Goal: Transaction & Acquisition: Book appointment/travel/reservation

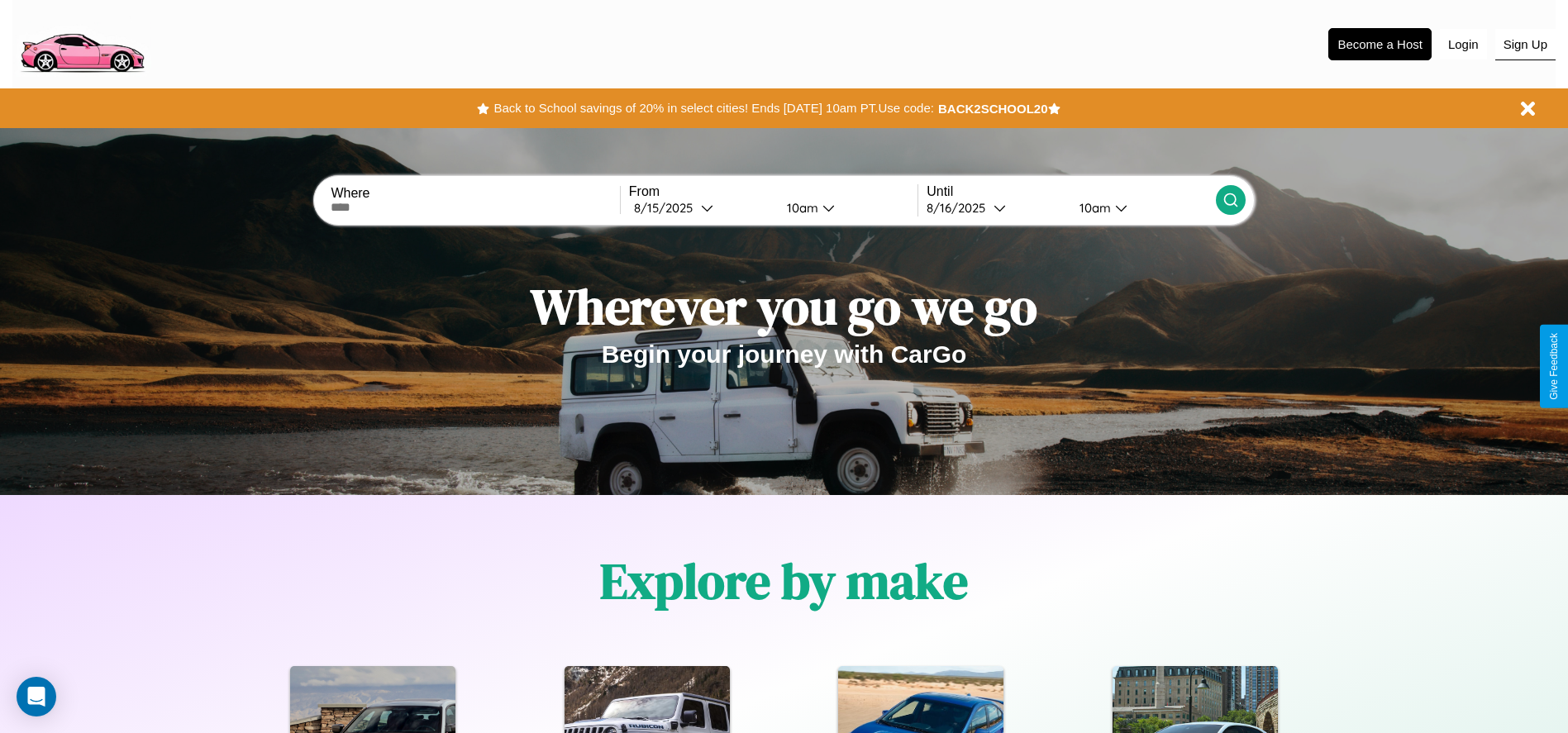
click at [1525, 44] on button "Sign Up" at bounding box center [1526, 45] width 60 height 31
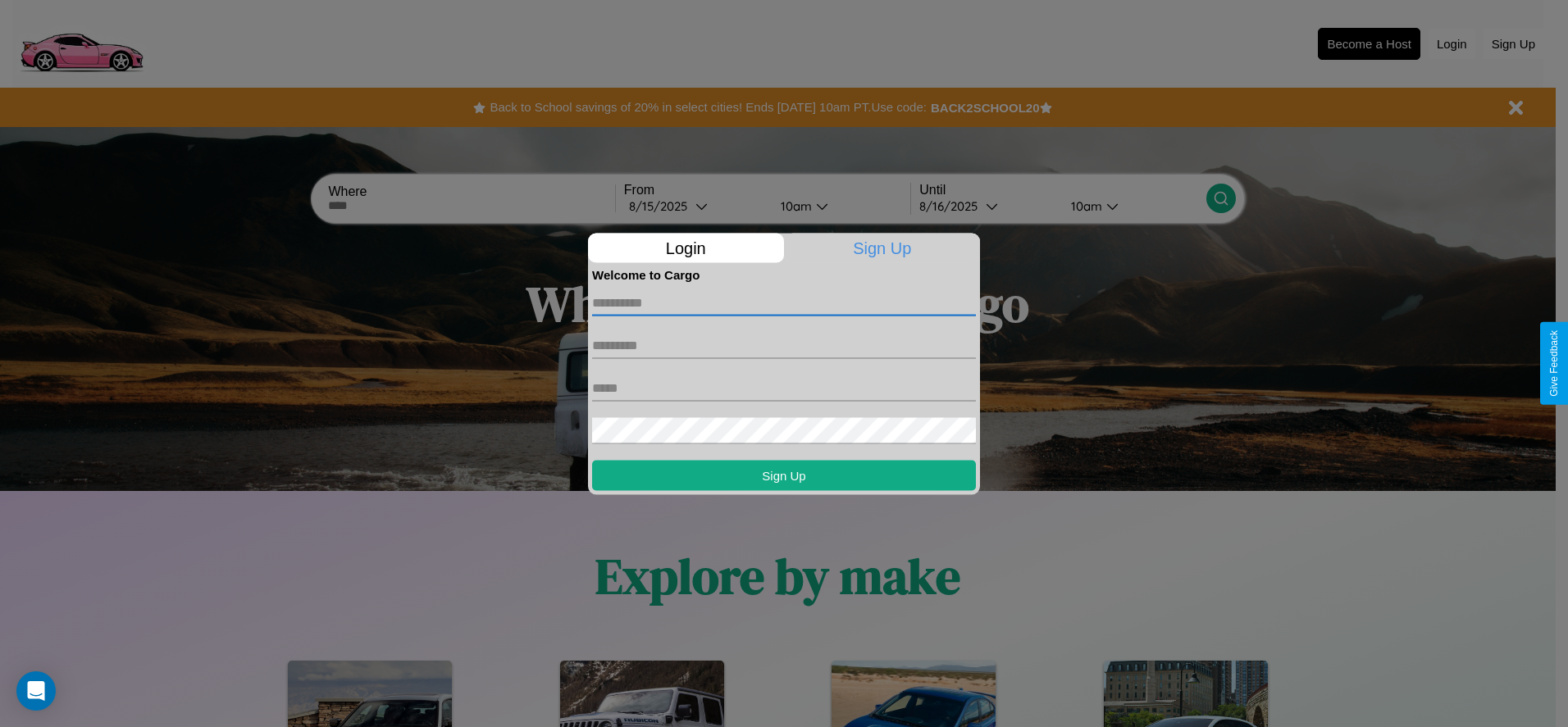
click at [784, 302] on input "text" at bounding box center [784, 302] width 384 height 26
type input "*********"
click at [784, 345] on input "text" at bounding box center [784, 345] width 384 height 26
type input "*****"
click at [784, 387] on input "text" at bounding box center [784, 387] width 384 height 26
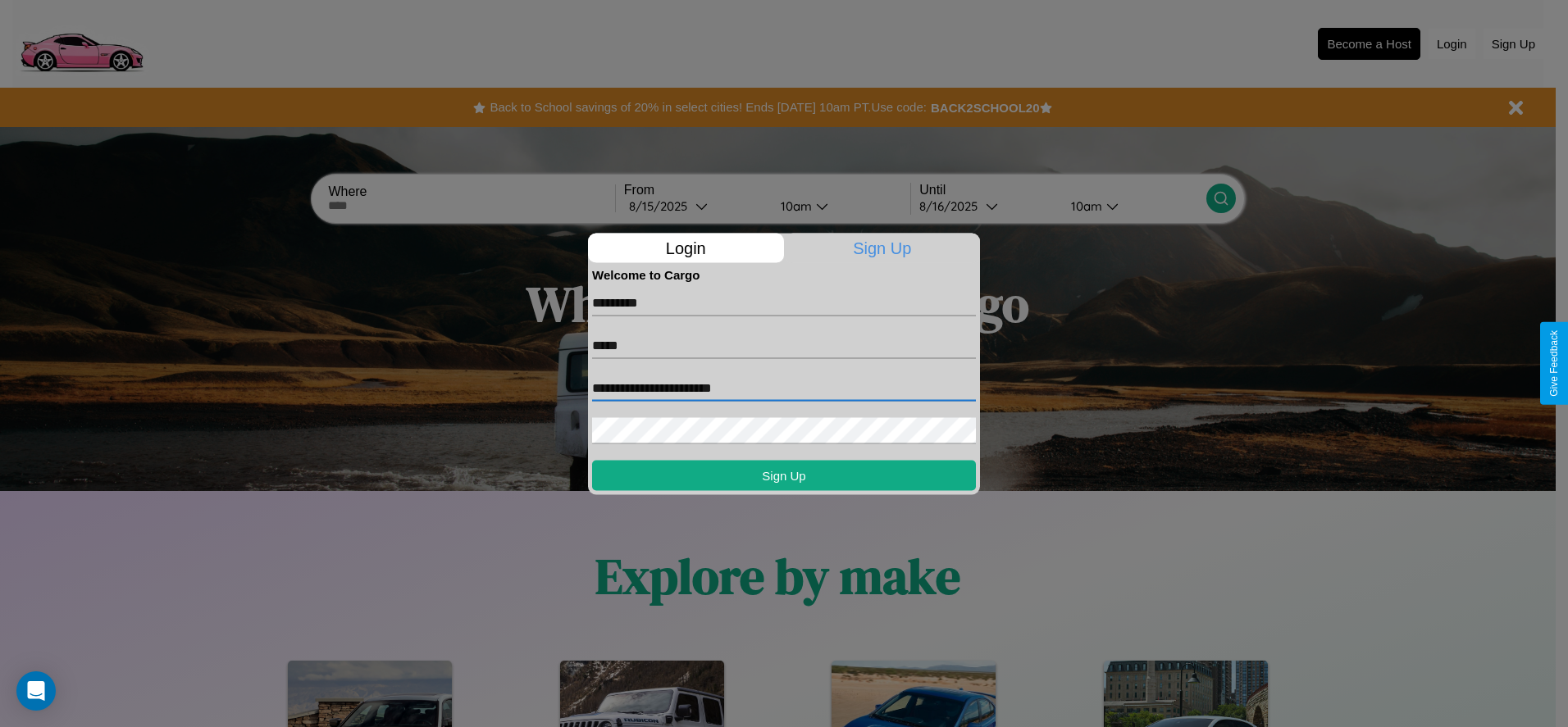
type input "**********"
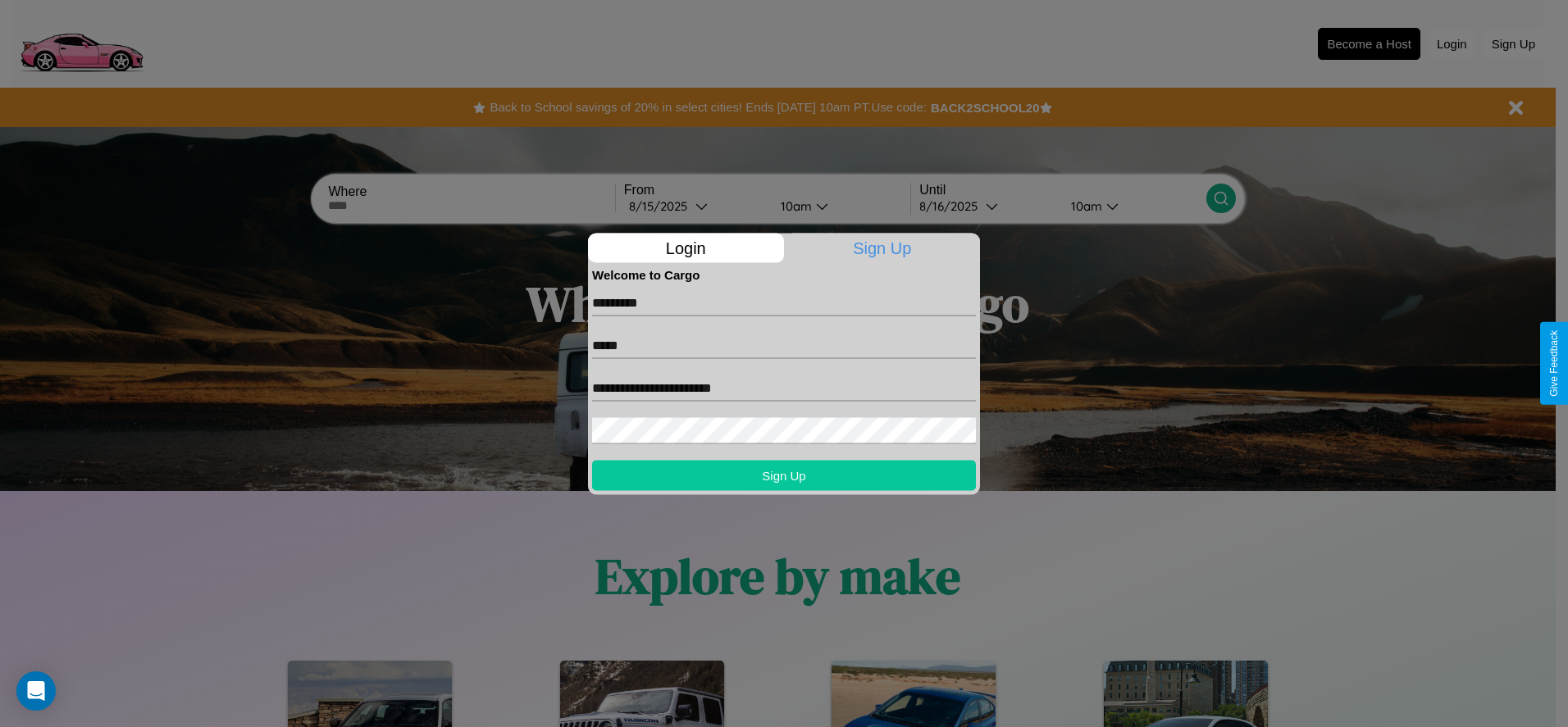
click at [784, 474] on button "Sign Up" at bounding box center [784, 474] width 384 height 30
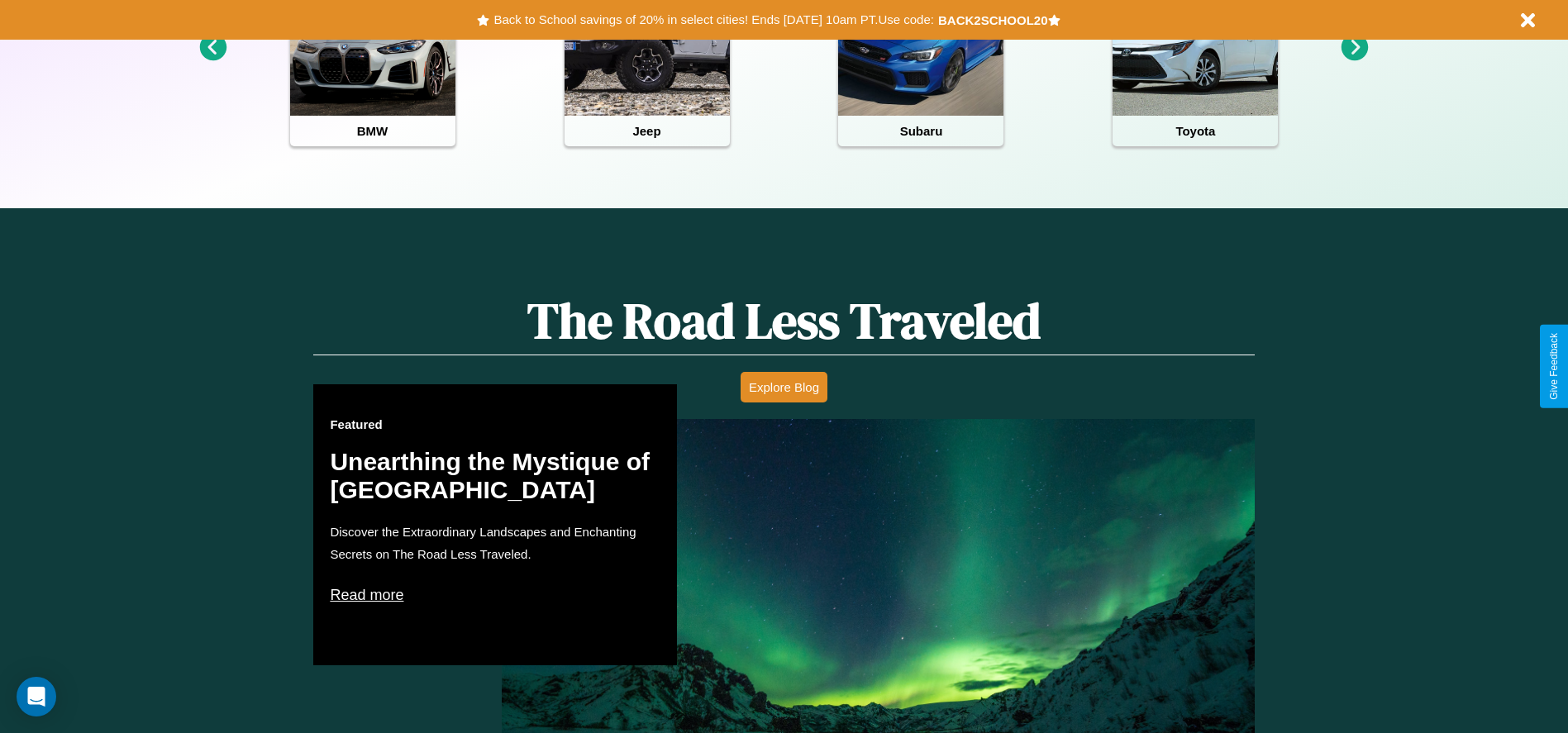
scroll to position [2371, 0]
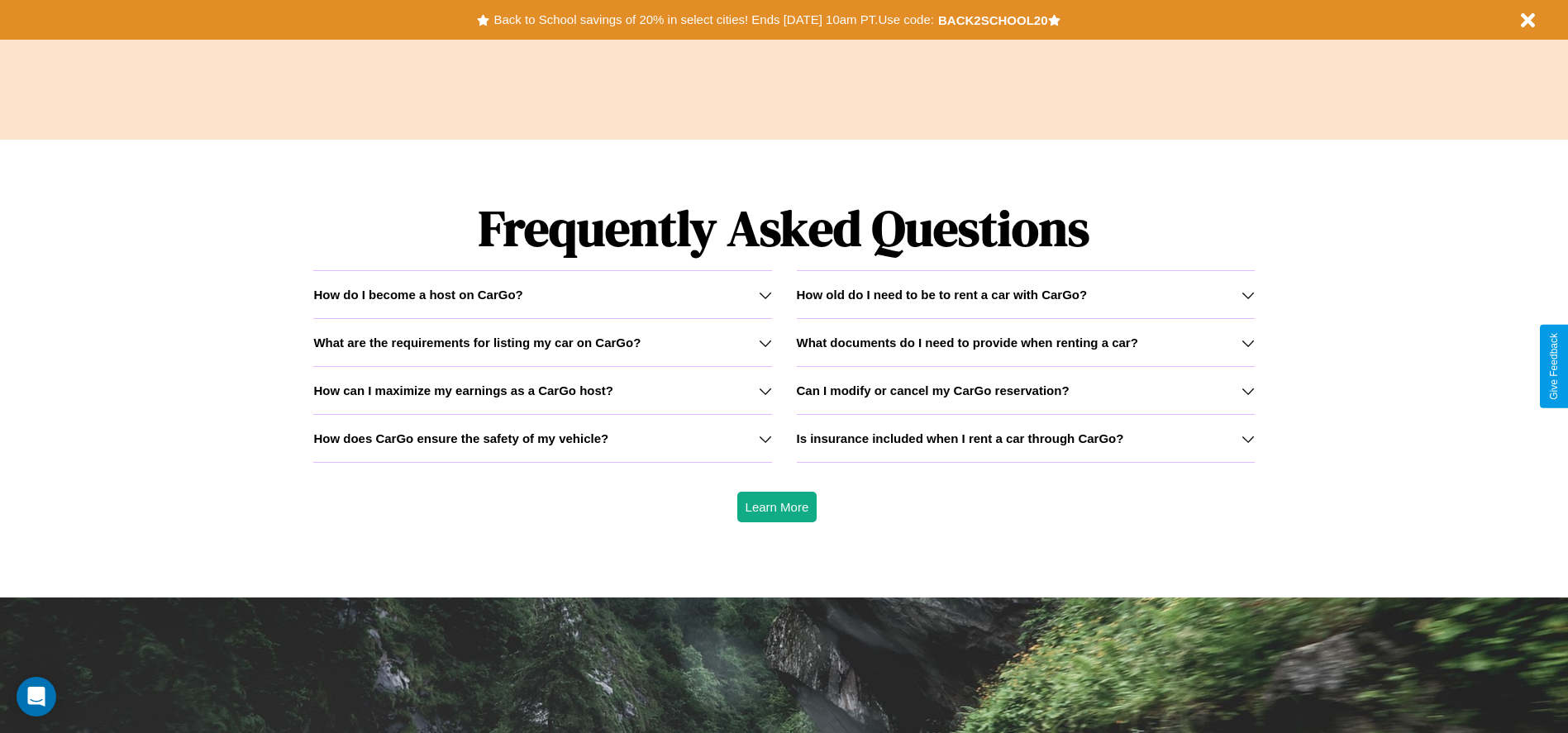
click at [542, 294] on div "How do I become a host on CarGo?" at bounding box center [542, 294] width 458 height 14
click at [1247, 390] on icon at bounding box center [1248, 391] width 13 height 13
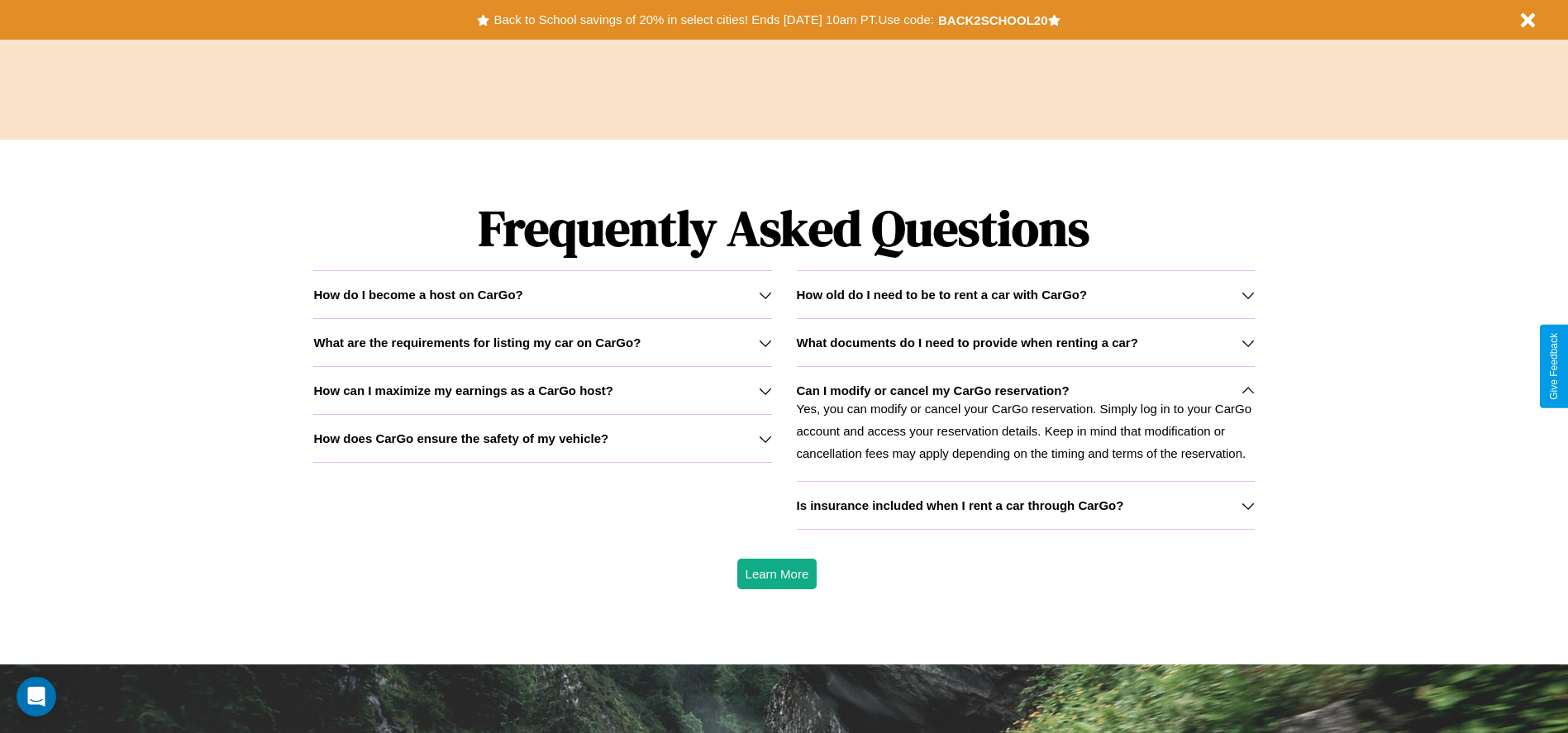
click at [1026, 505] on h3 "Is insurance included when I rent a car through CarGo?" at bounding box center [961, 505] width 327 height 14
click at [1026, 294] on h3 "How old do I need to be to rent a car with CarGo?" at bounding box center [942, 294] width 291 height 14
click at [764, 342] on icon at bounding box center [765, 342] width 13 height 13
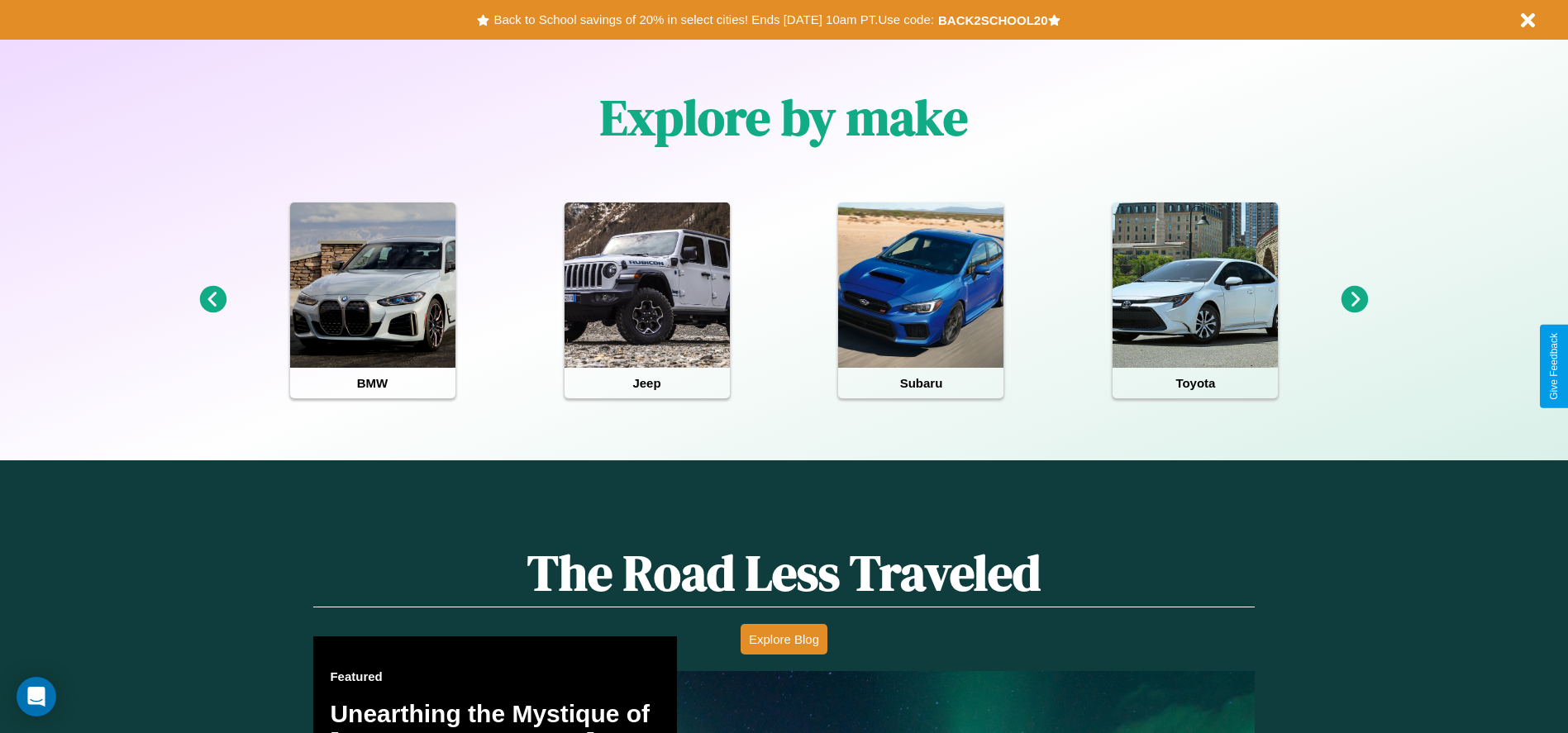
scroll to position [343, 0]
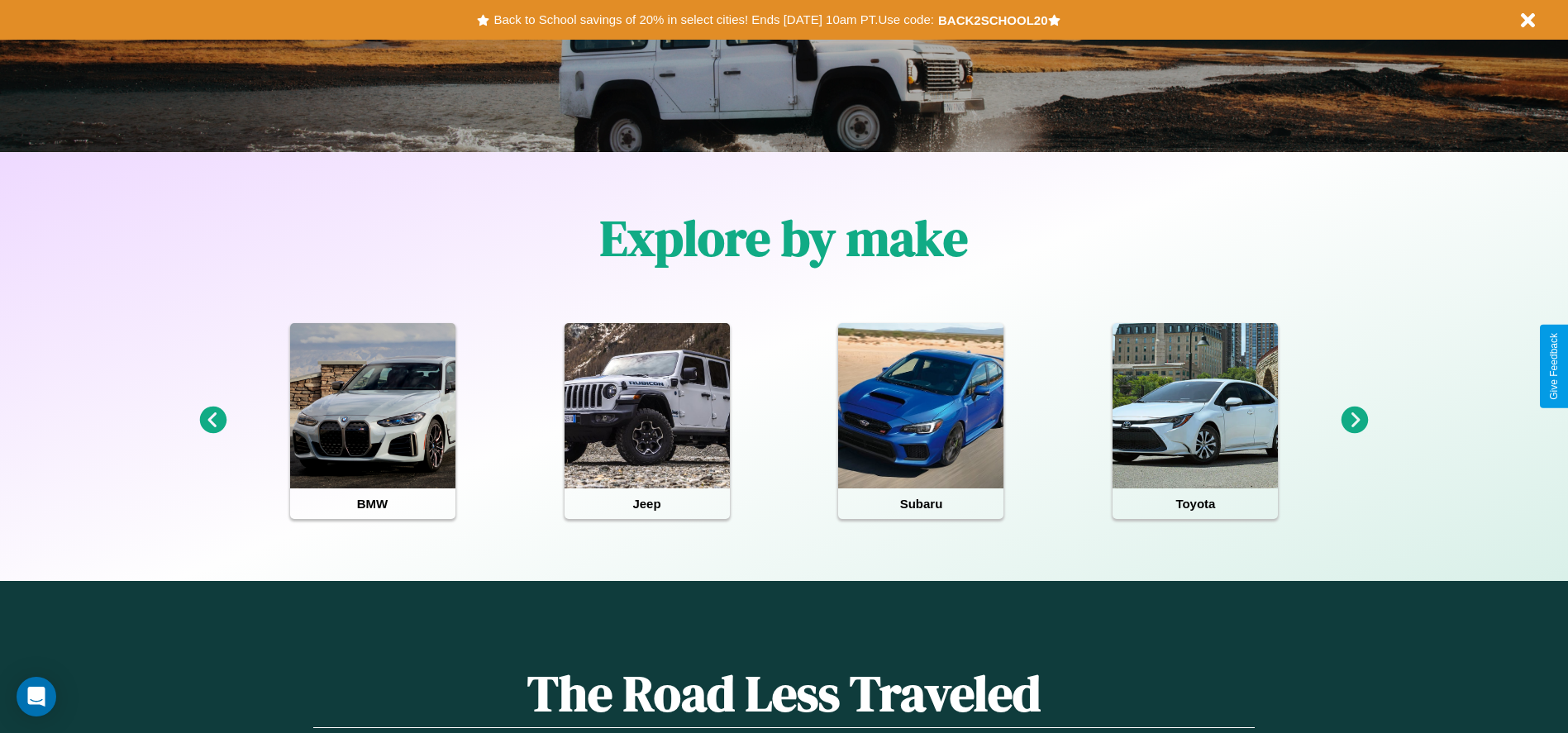
click at [1355, 421] on icon at bounding box center [1355, 420] width 27 height 27
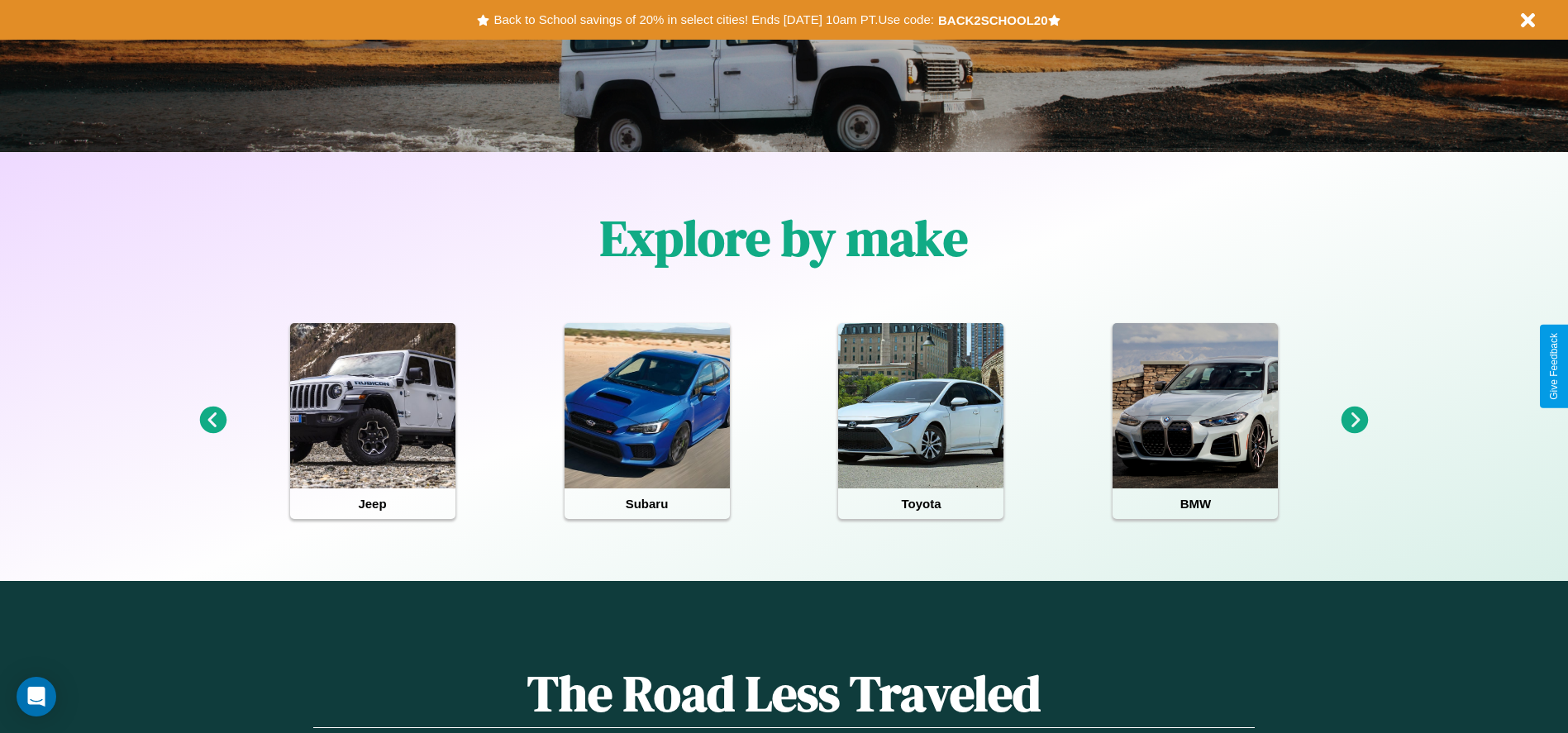
click at [1355, 421] on icon at bounding box center [1355, 420] width 27 height 27
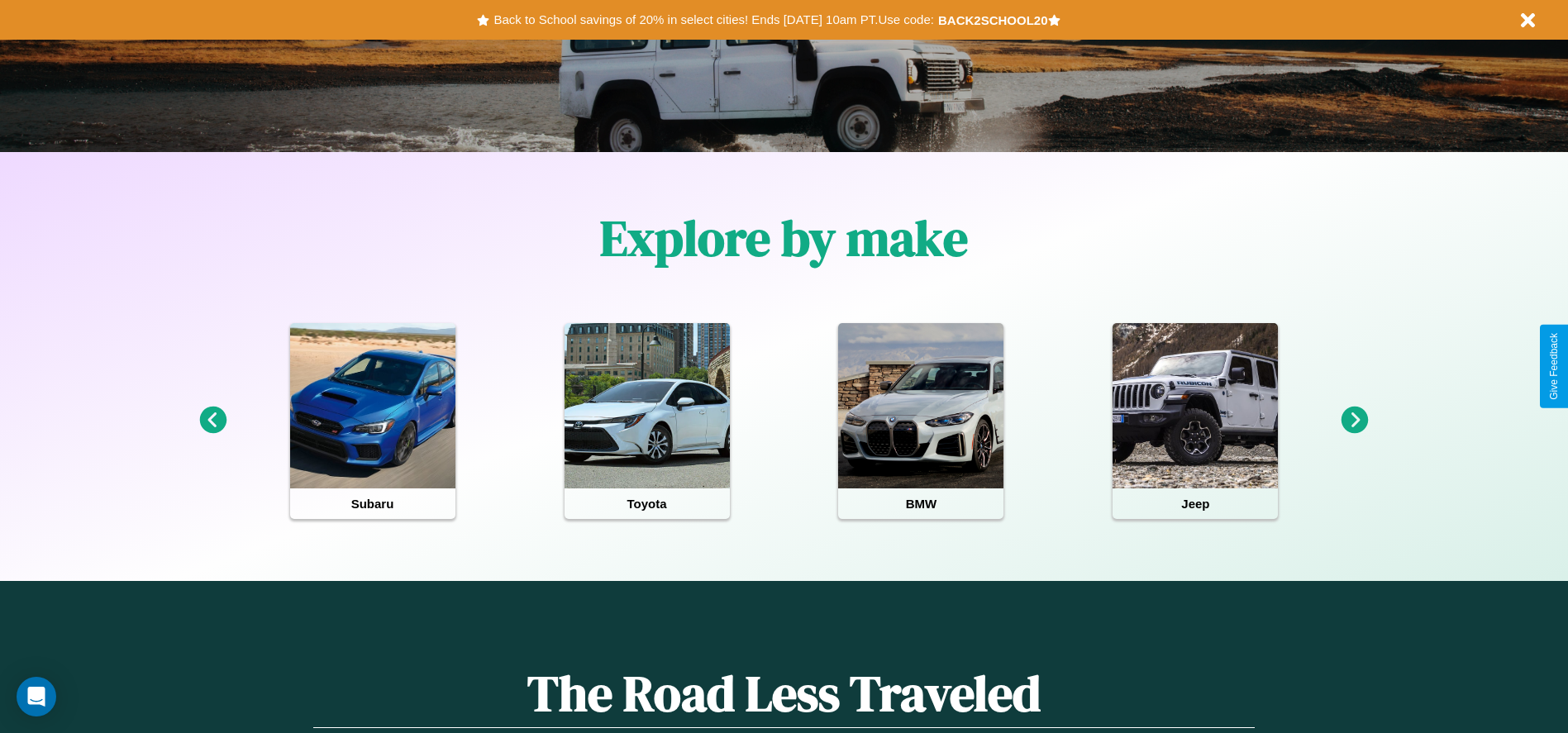
click at [1355, 421] on icon at bounding box center [1355, 420] width 27 height 27
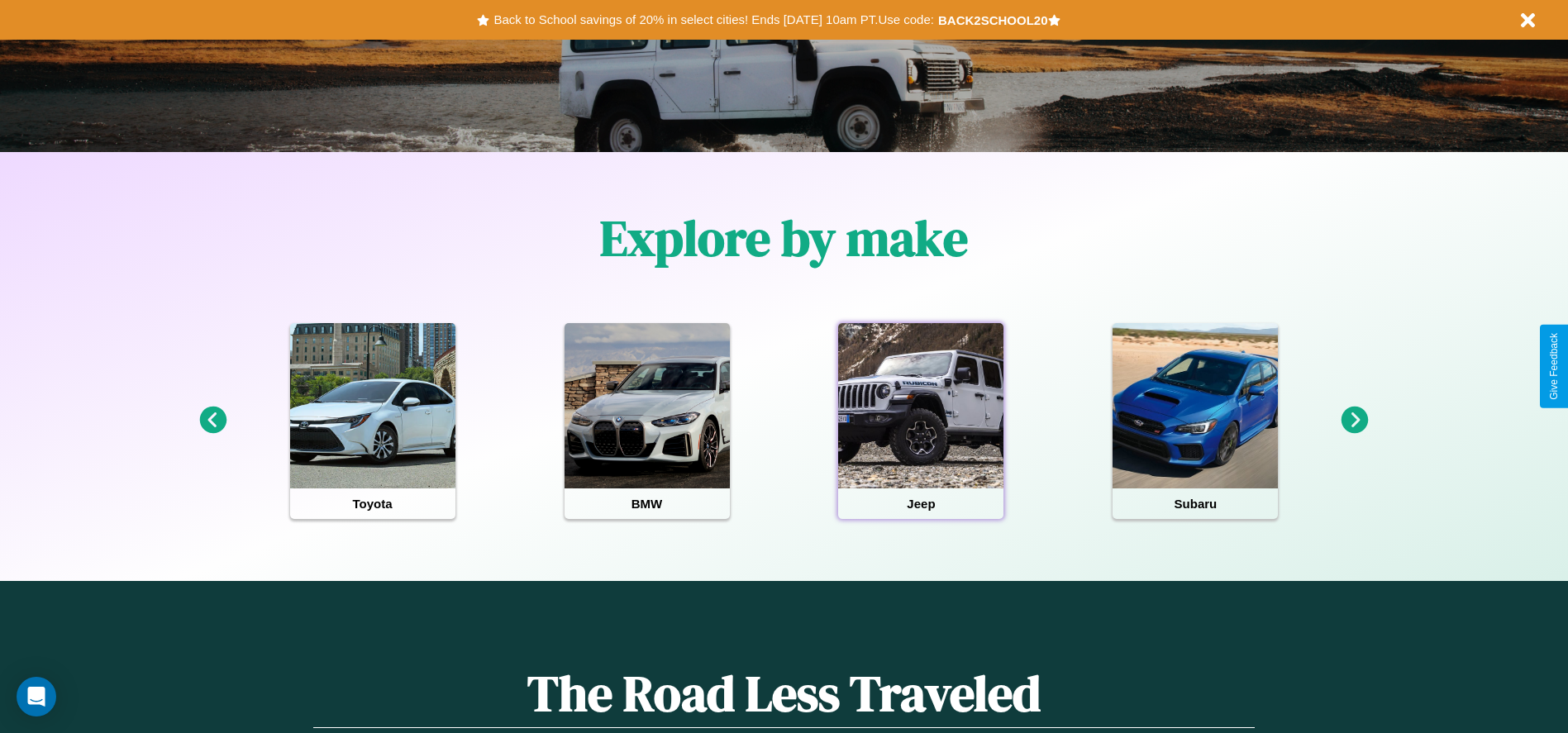
click at [921, 421] on div at bounding box center [921, 405] width 165 height 165
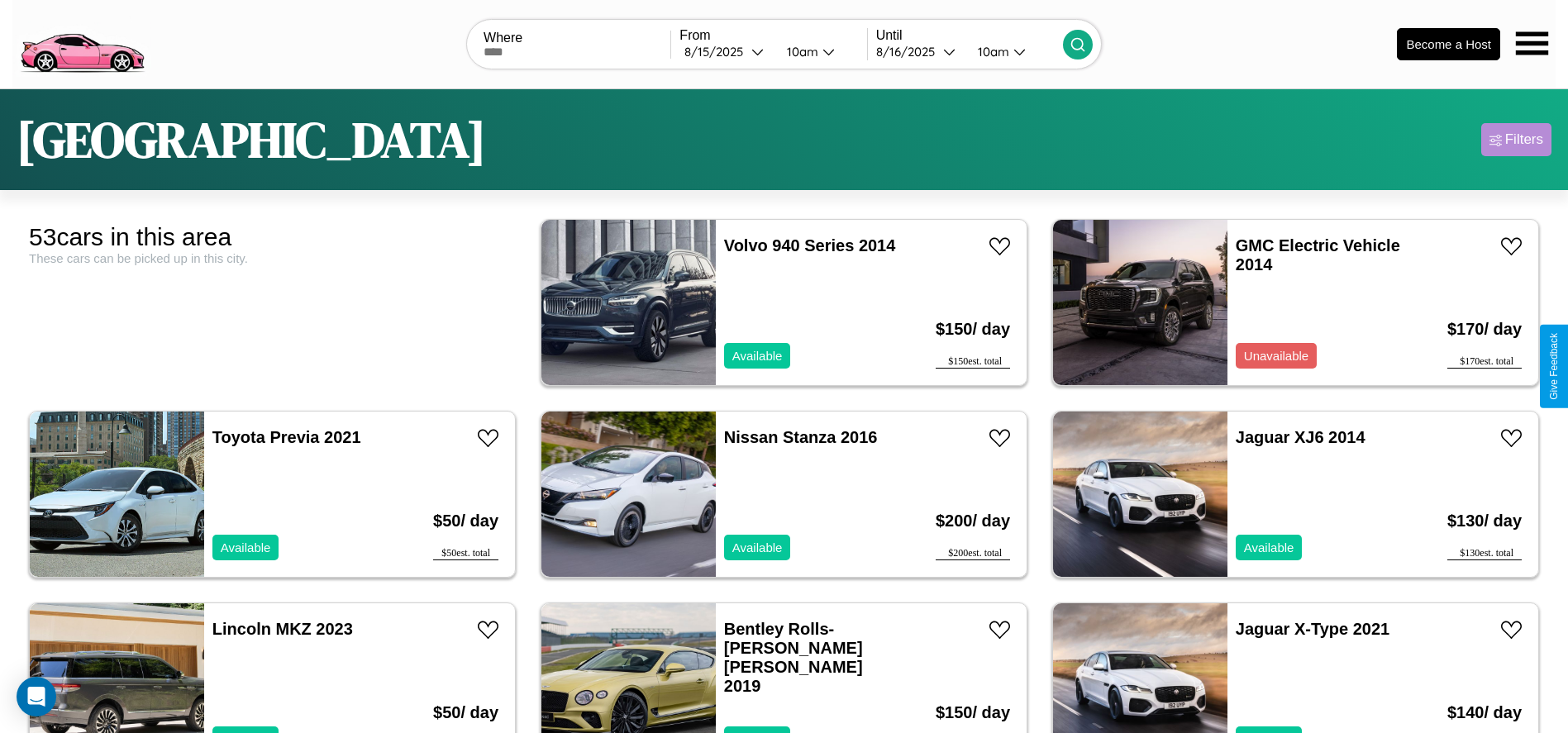
click at [1516, 140] on div "Filters" at bounding box center [1525, 140] width 38 height 16
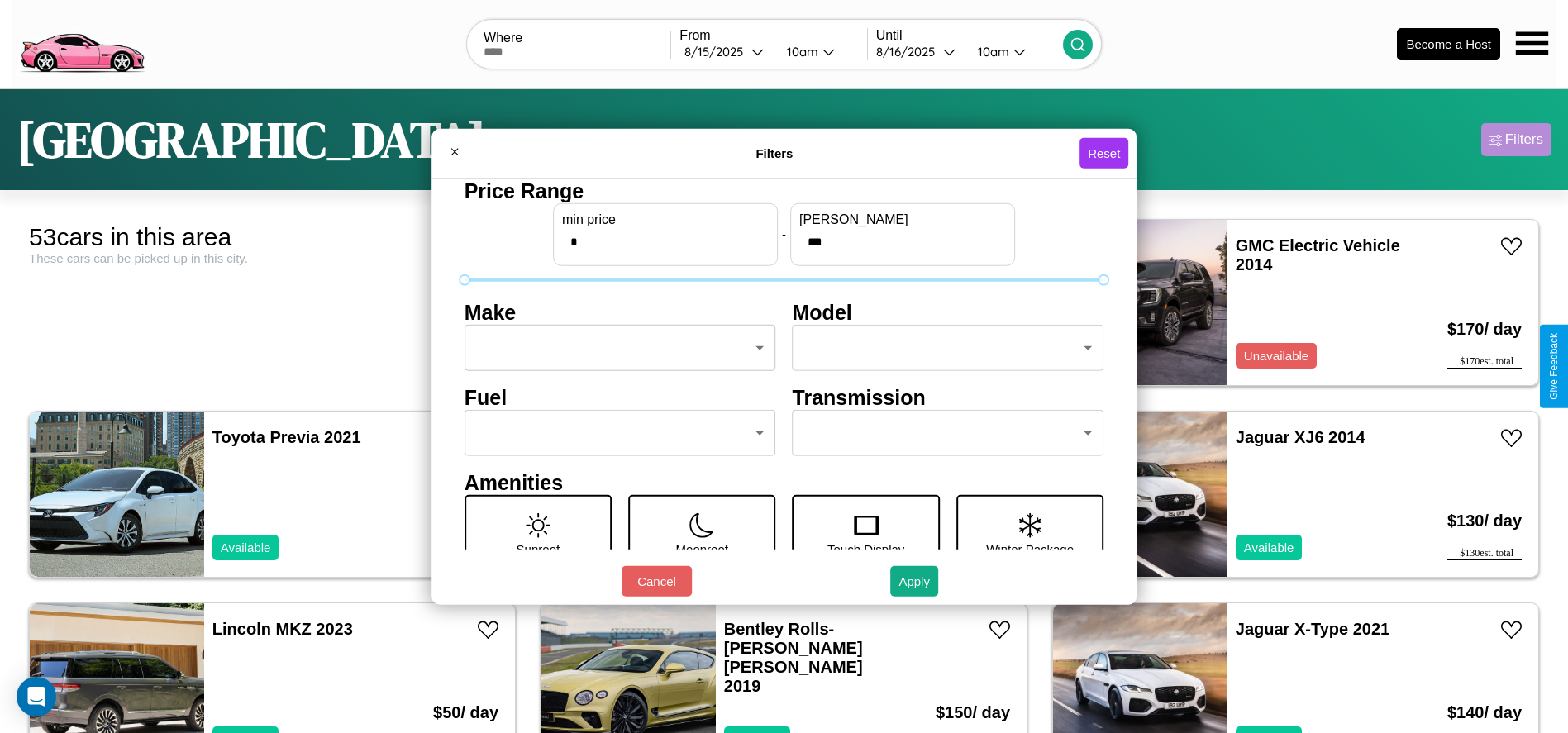
scroll to position [69, 0]
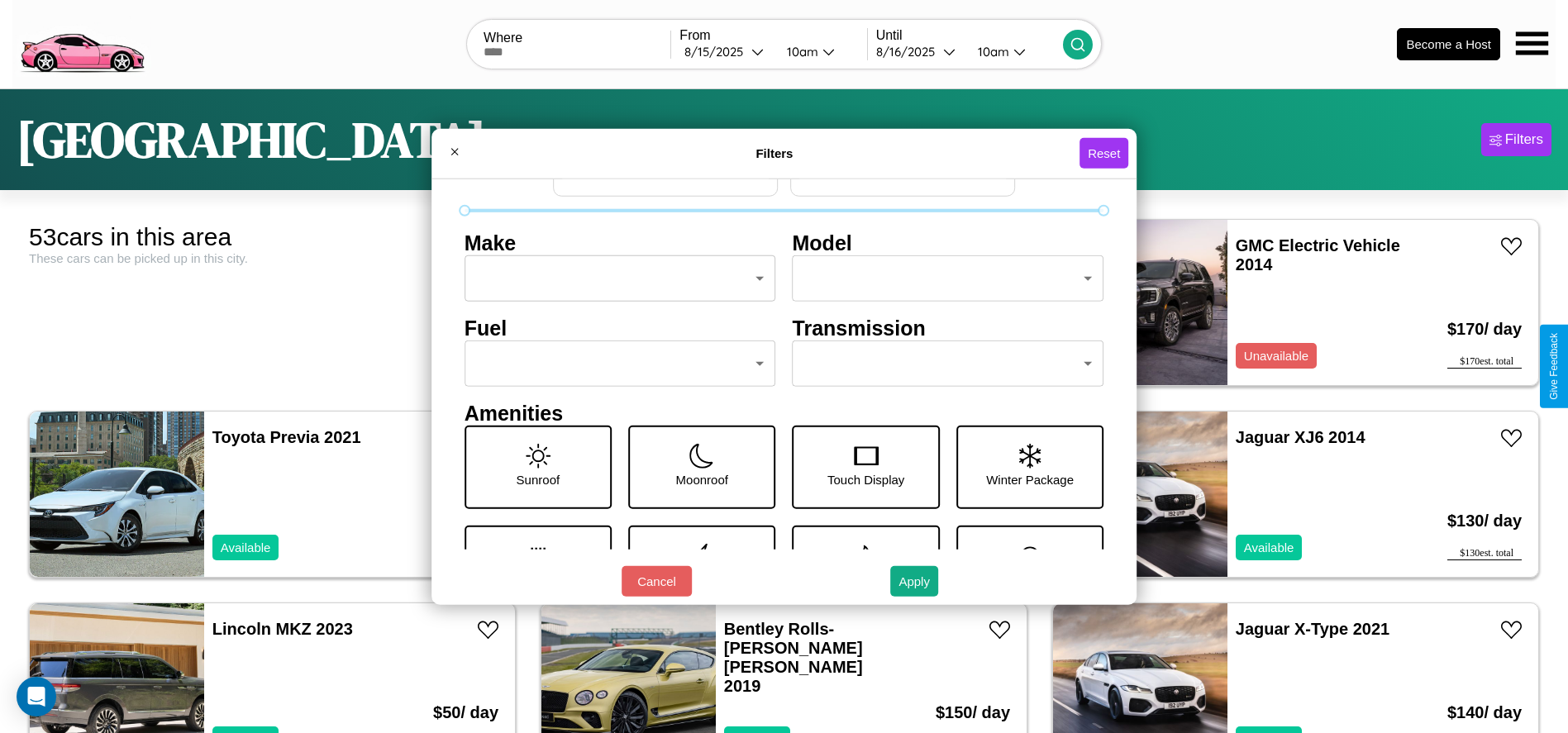
click at [940, 363] on body "CarGo Where From [DATE] 10am Until [DATE] 10am Become a Host [GEOGRAPHIC_DATA] …" at bounding box center [784, 417] width 1568 height 835
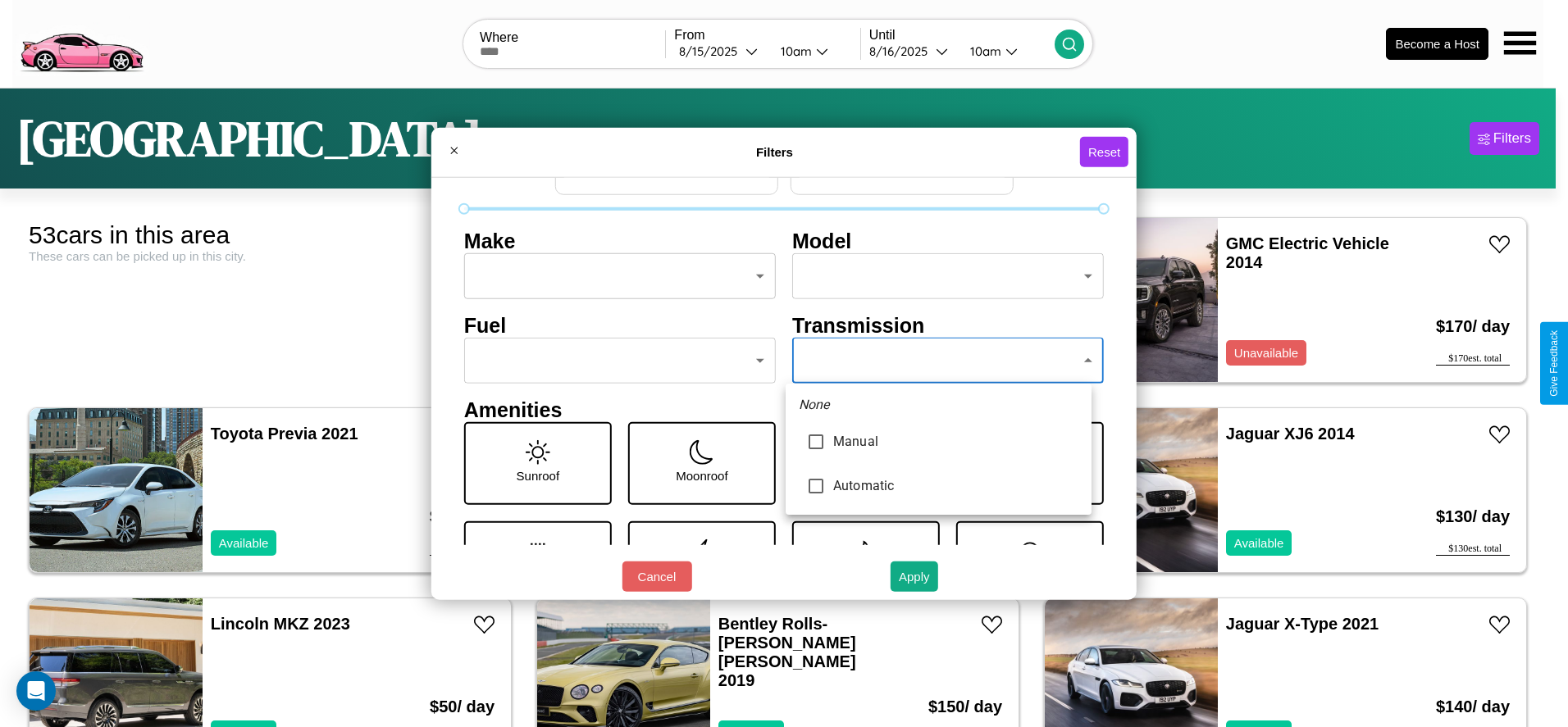
type input "*********"
click at [938, 360] on div at bounding box center [784, 363] width 1568 height 727
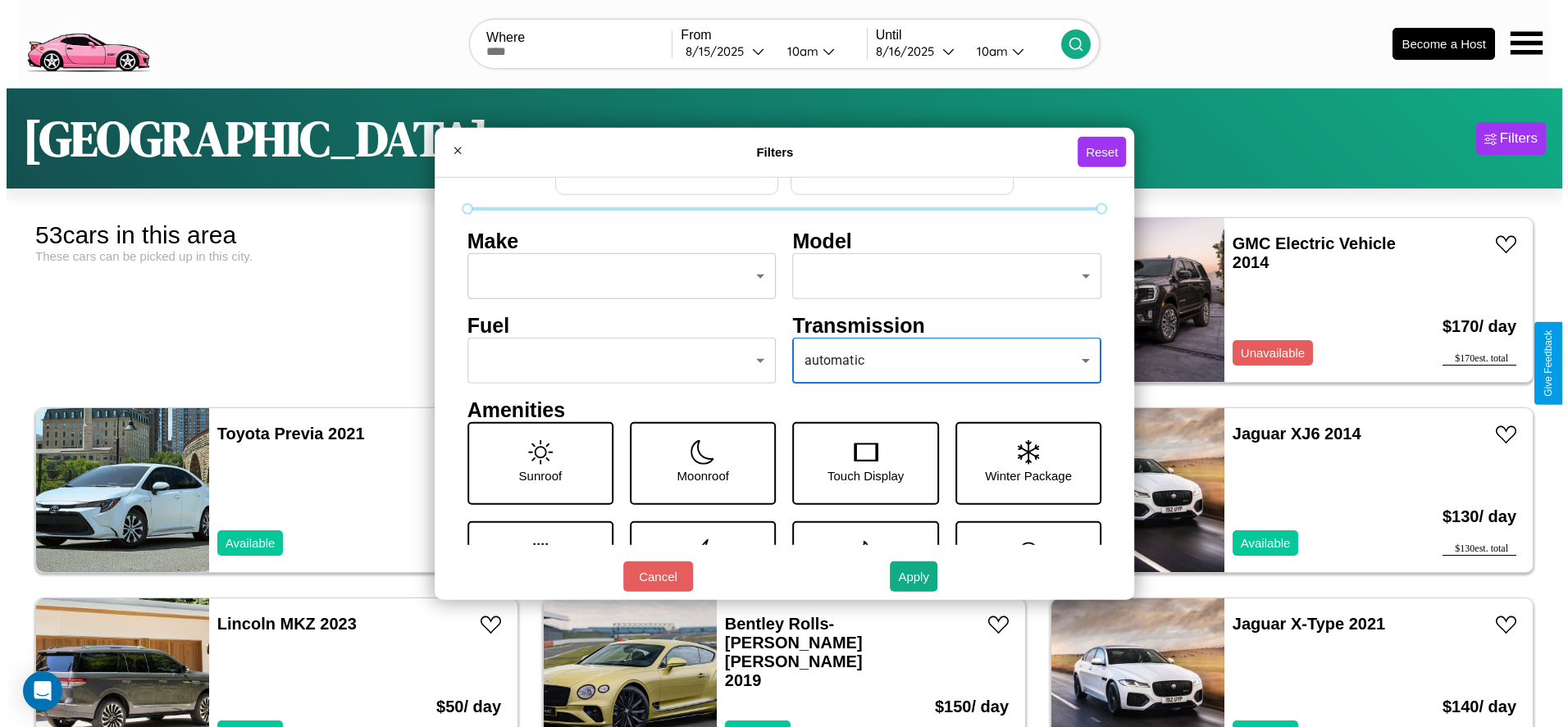
scroll to position [0, 0]
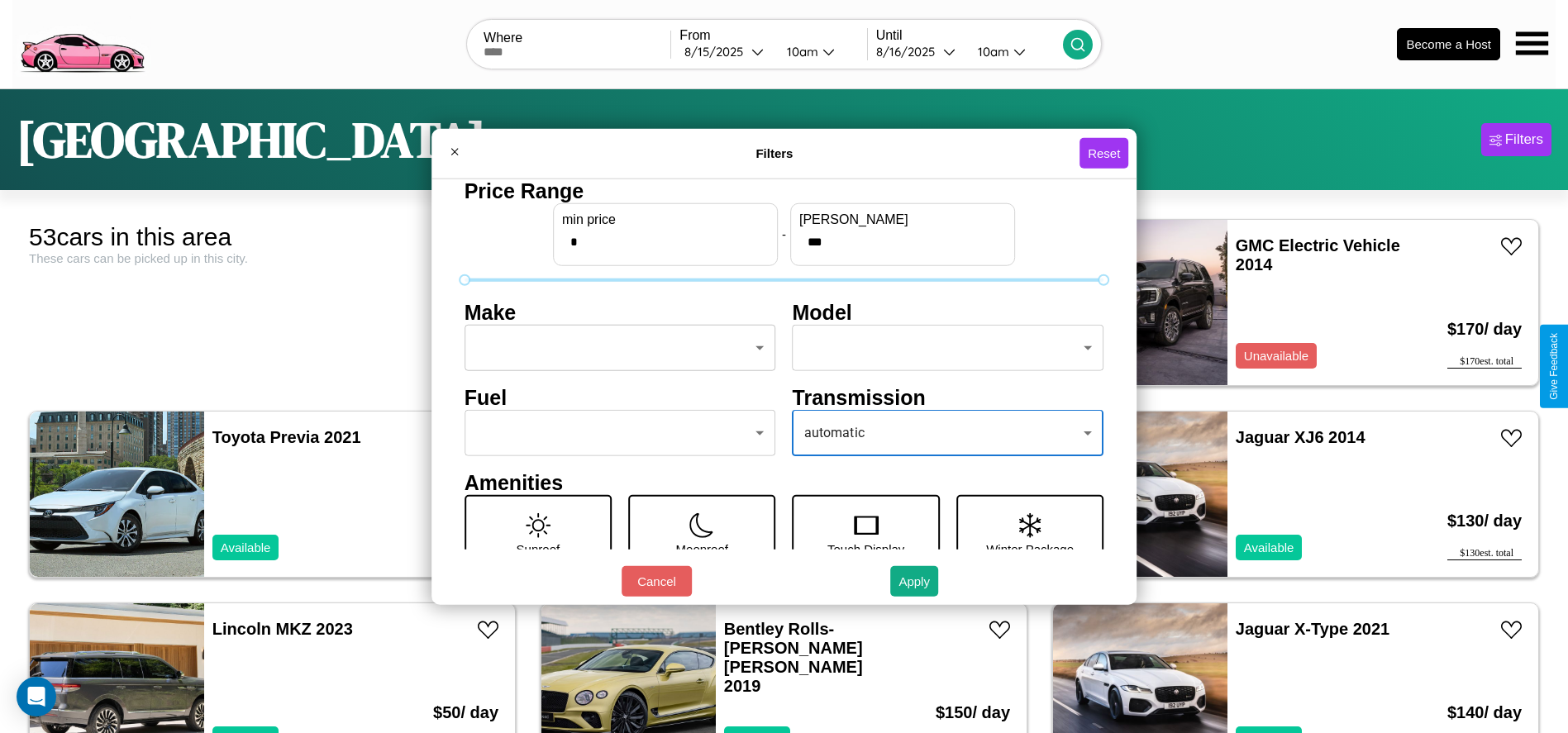
click at [616, 348] on body "CarGo Where From [DATE] 10am Until [DATE] 10am Become a Host [GEOGRAPHIC_DATA] …" at bounding box center [784, 417] width 1568 height 835
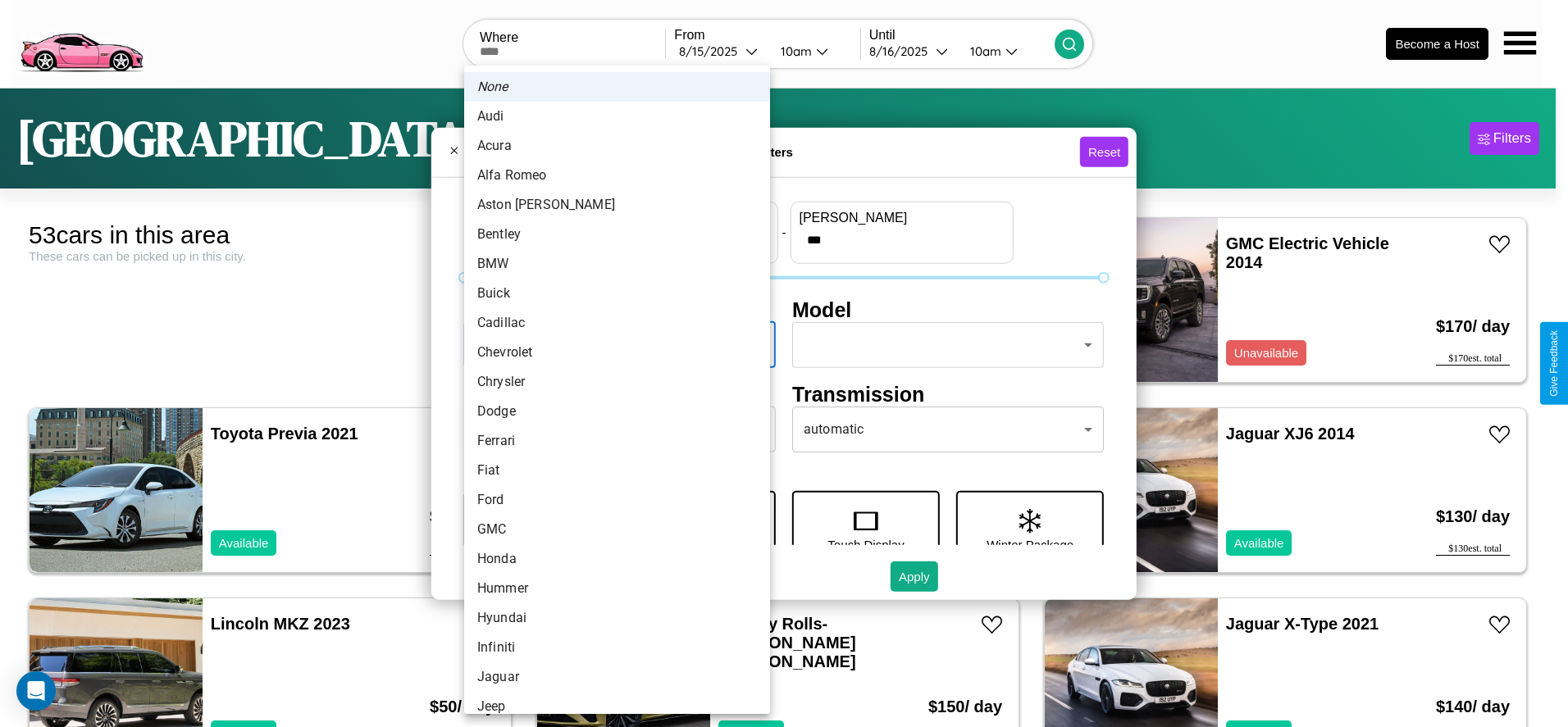
click at [611, 146] on li "Acura" at bounding box center [617, 146] width 306 height 30
type input "*****"
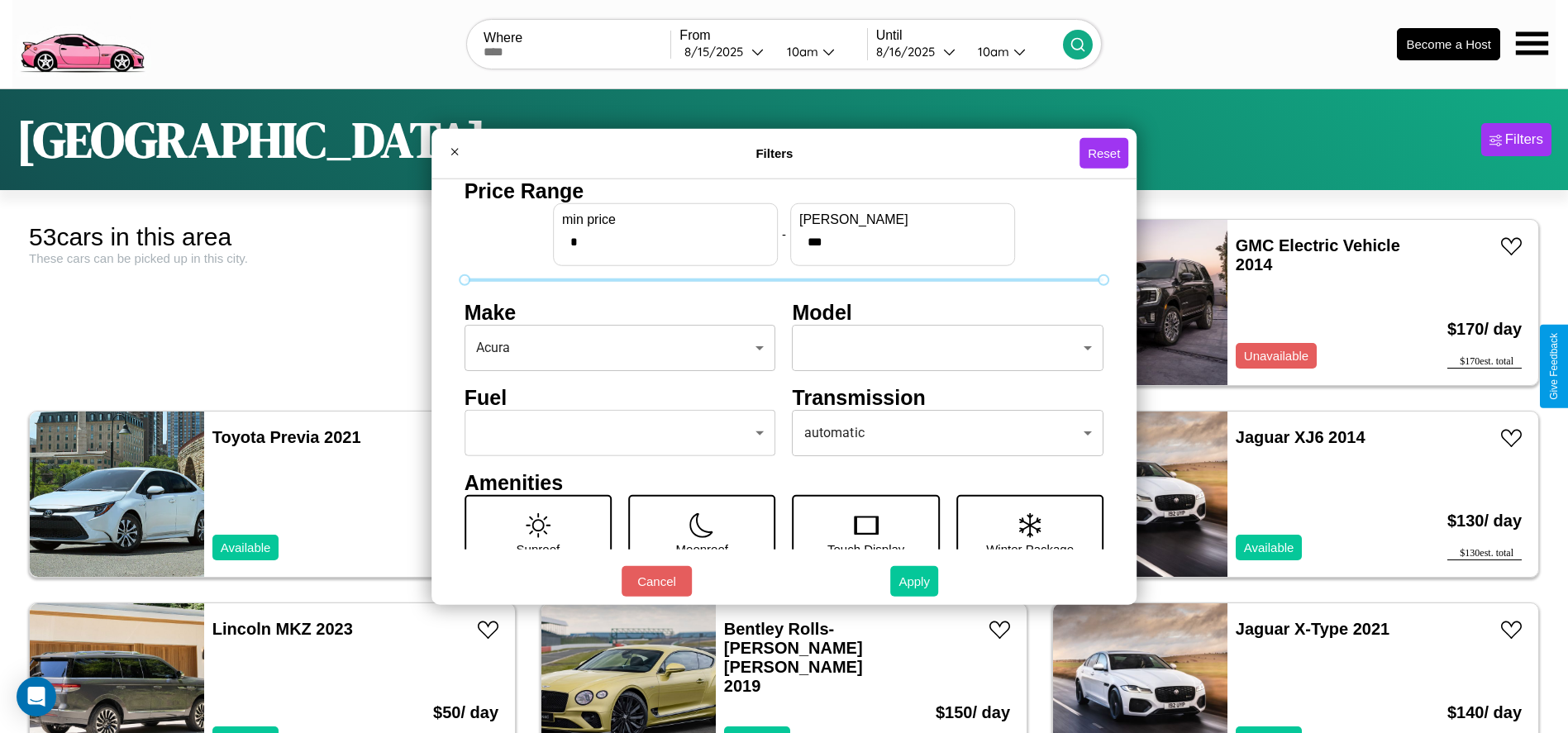
click at [915, 581] on button "Apply" at bounding box center [914, 581] width 48 height 30
